Goal: Check status: Check status

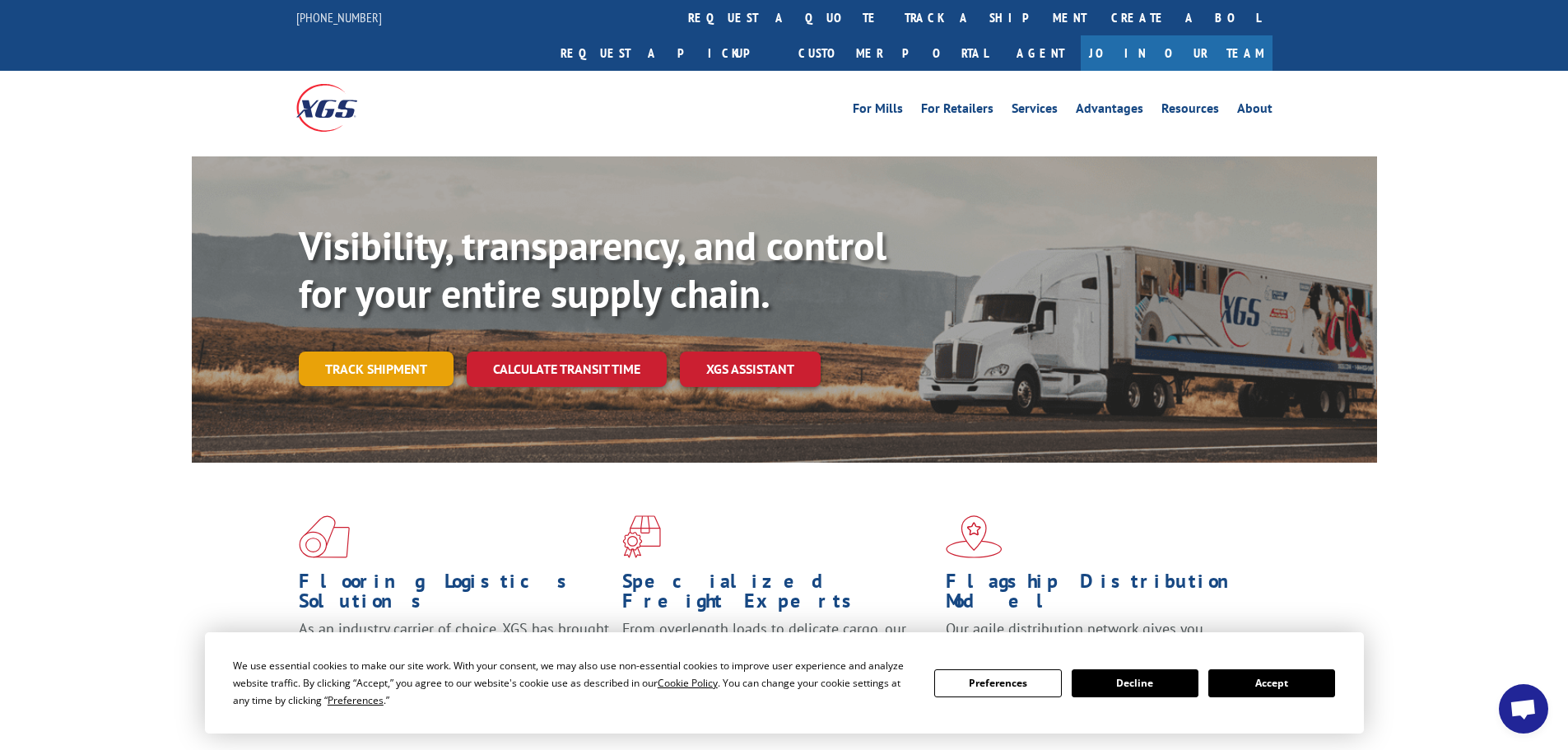
click at [408, 352] on link "Track shipment" at bounding box center [376, 369] width 155 height 34
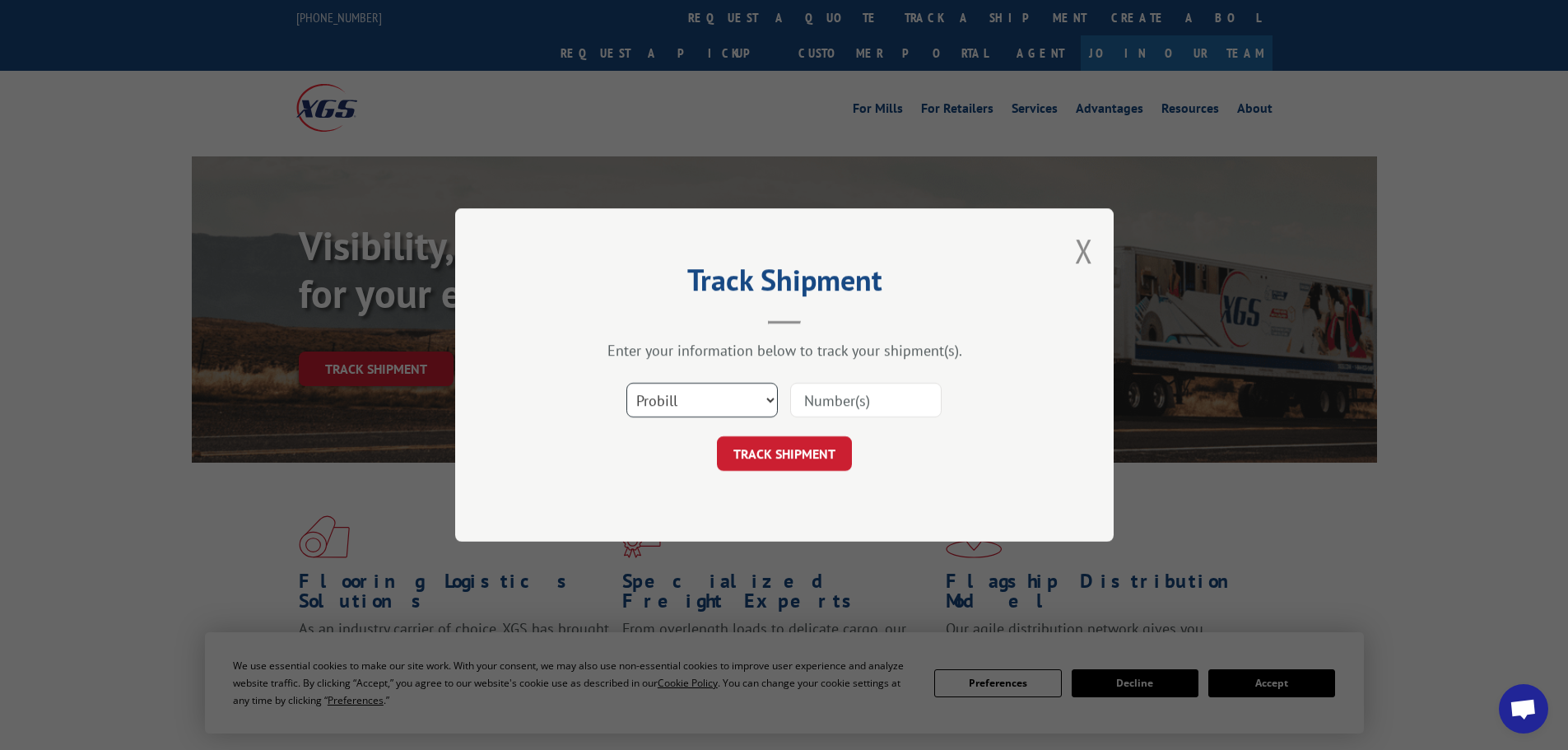
click at [745, 400] on select "Select category... Probill BOL PO" at bounding box center [702, 399] width 151 height 34
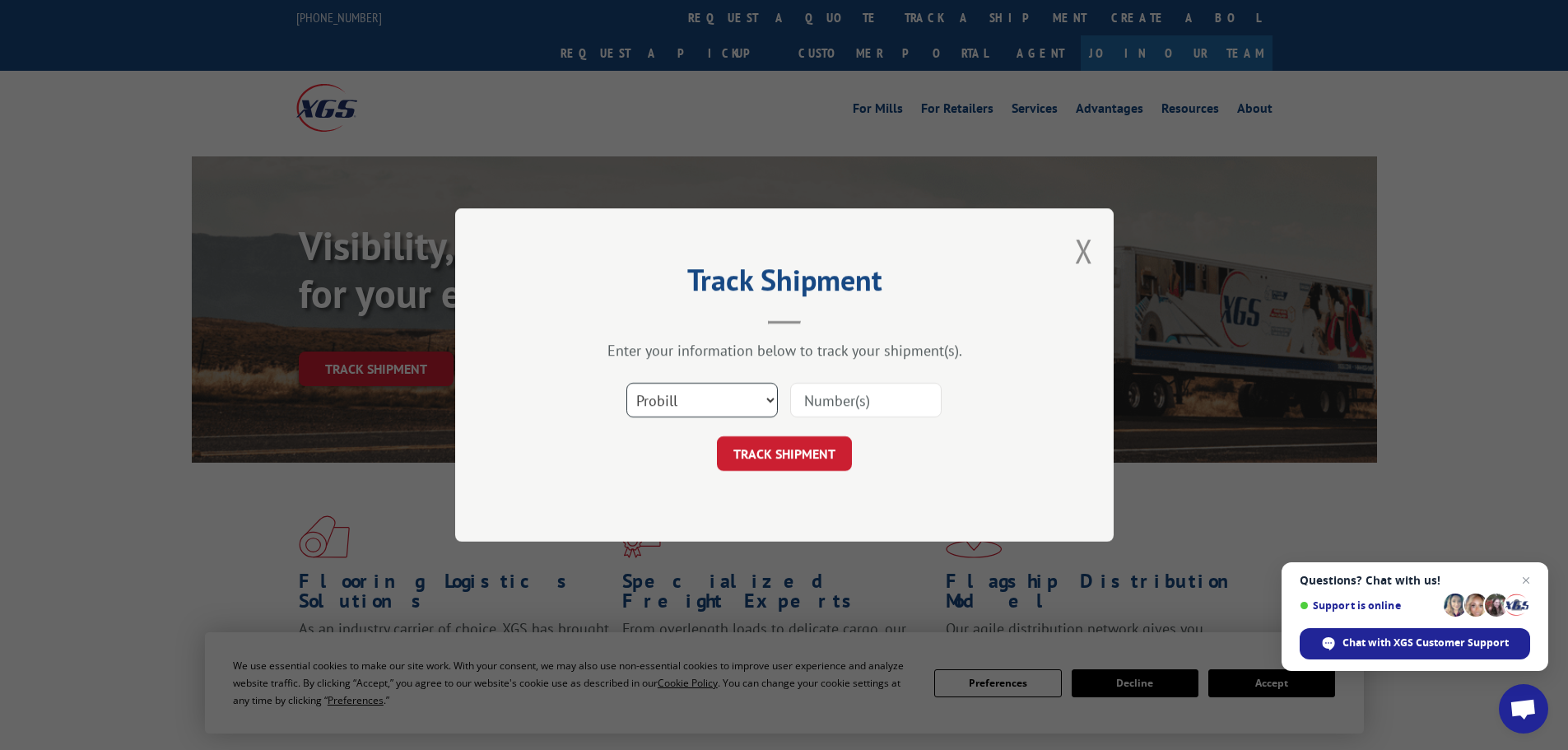
select select "po"
click at [627, 382] on select "Select category... Probill BOL PO" at bounding box center [702, 399] width 151 height 34
paste input "81549018"
type input "81549018"
click button "TRACK SHIPMENT" at bounding box center [784, 453] width 135 height 34
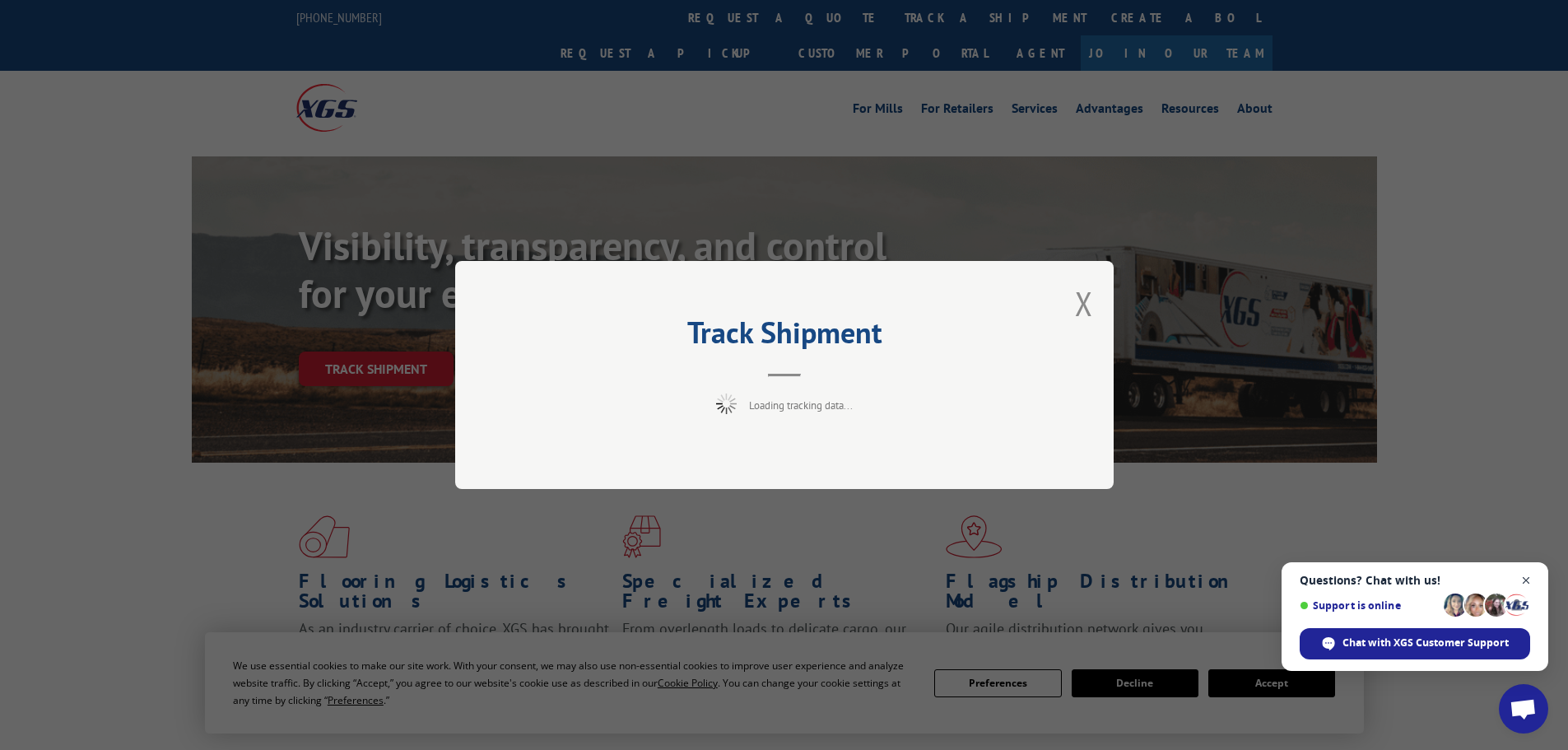
click at [1534, 576] on span "Close chat" at bounding box center [1526, 580] width 20 height 20
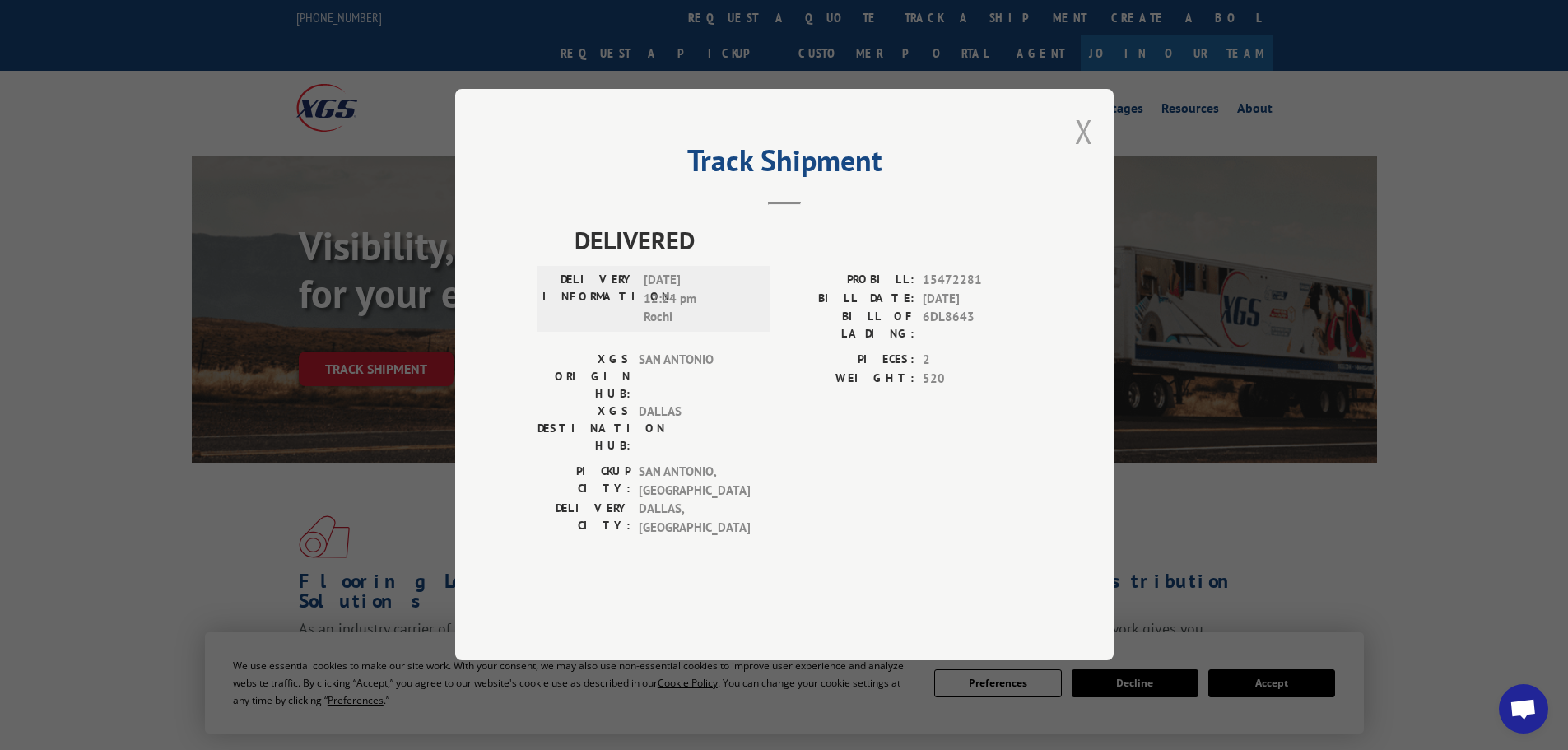
click at [1092, 153] on button "Close modal" at bounding box center [1084, 131] width 19 height 44
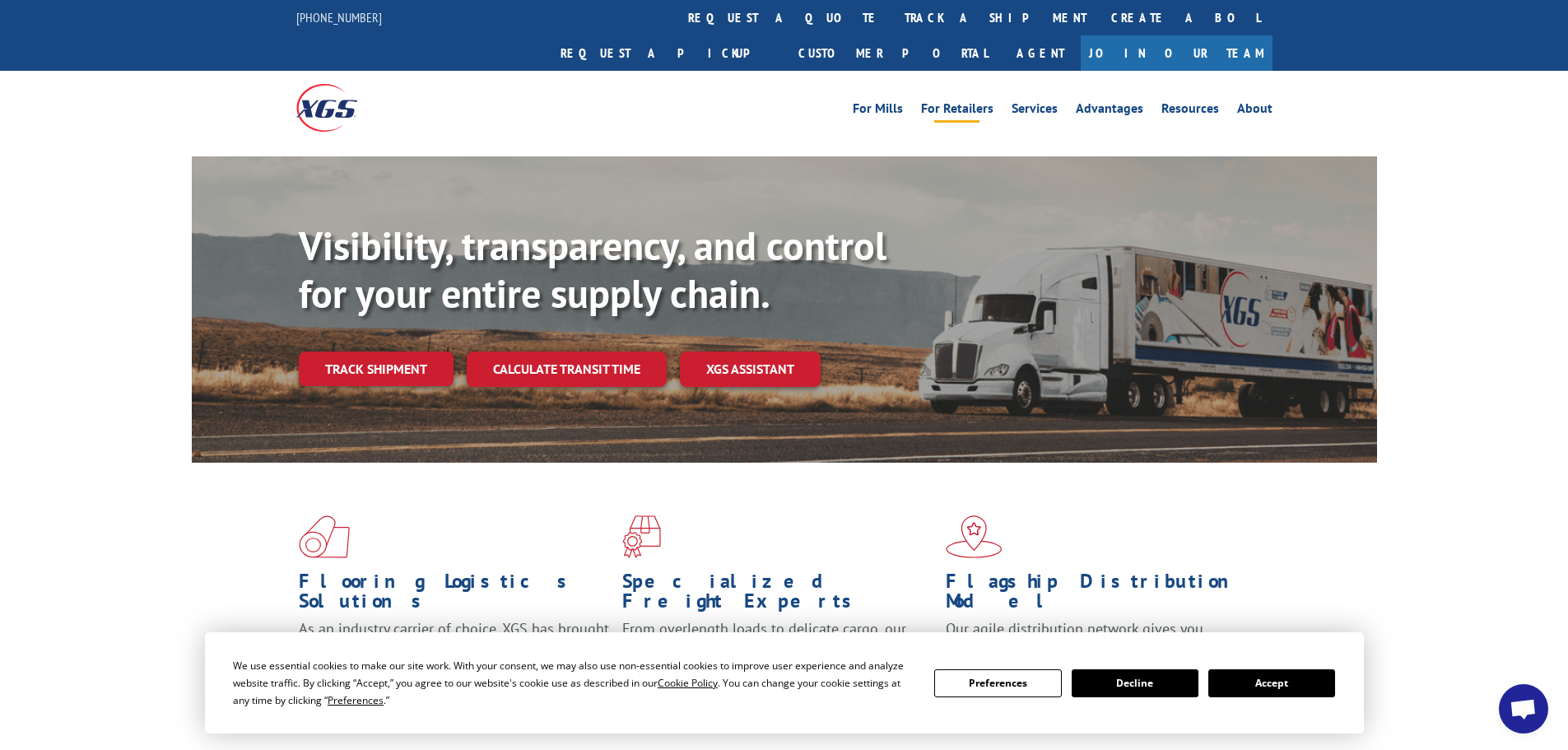
click at [965, 102] on link "For Retailers" at bounding box center [957, 111] width 72 height 19
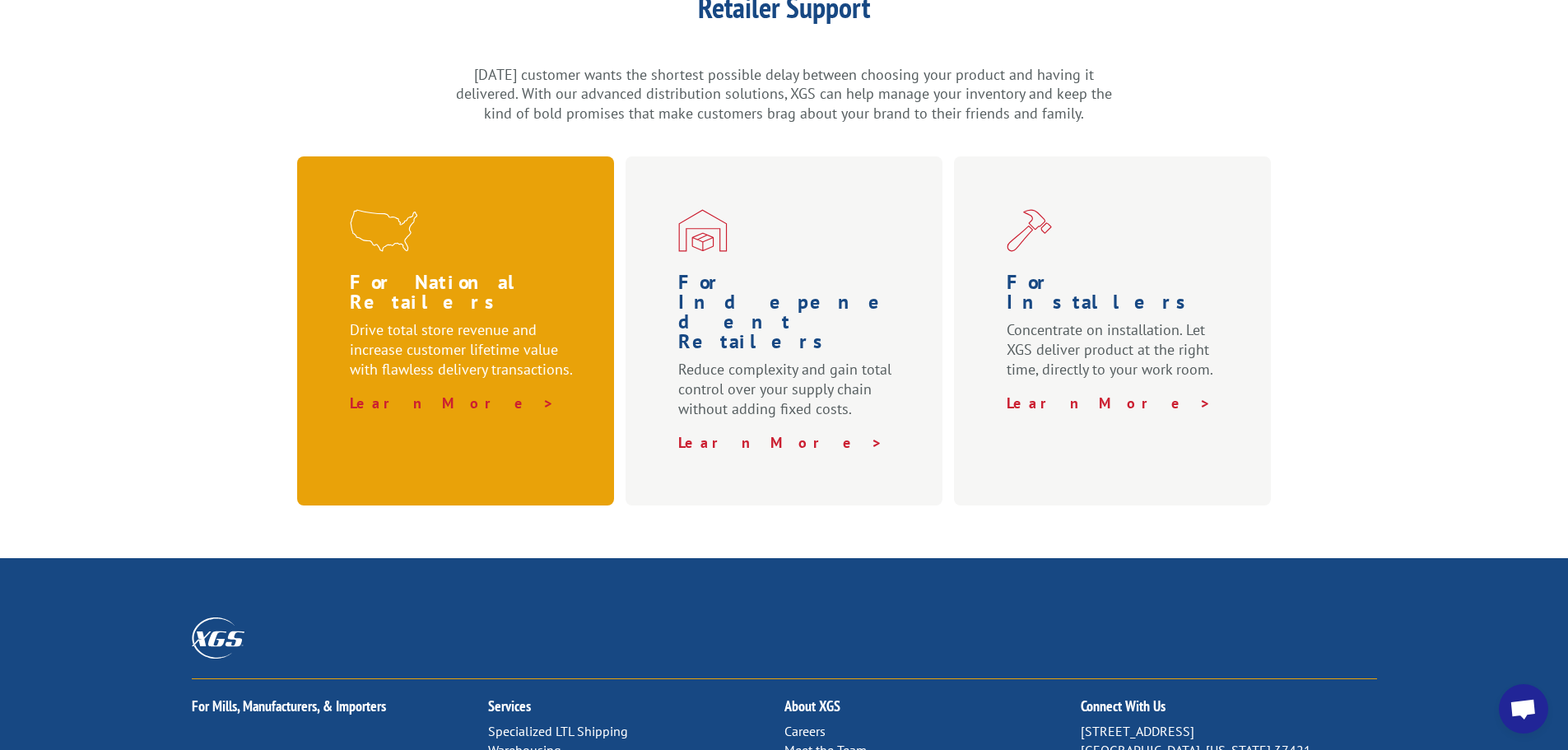
scroll to position [247, 0]
